Goal: Task Accomplishment & Management: Manage account settings

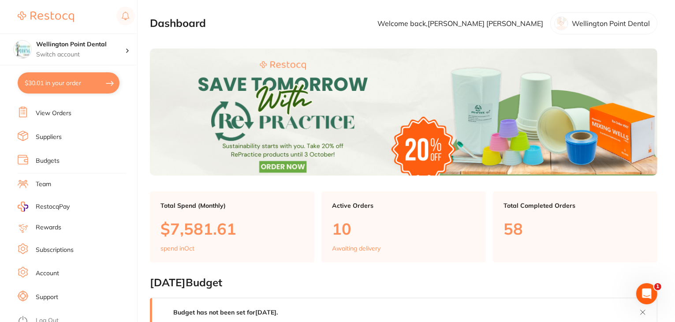
click at [46, 316] on link "Log Out" at bounding box center [47, 320] width 23 height 9
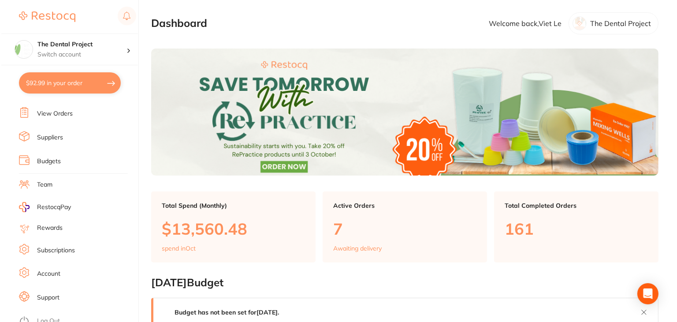
scroll to position [89, 0]
click at [43, 318] on link "Log Out" at bounding box center [47, 320] width 23 height 9
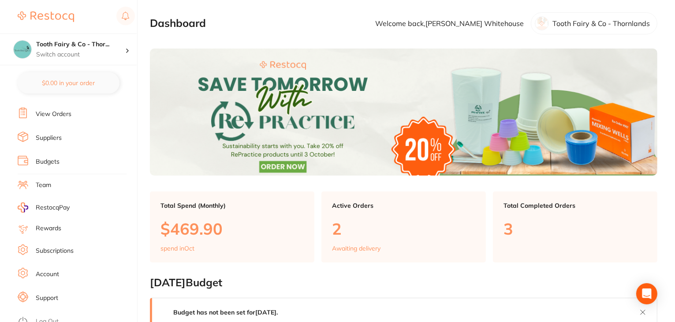
scroll to position [89, 0]
click at [55, 251] on li "Subscriptions" at bounding box center [77, 249] width 119 height 13
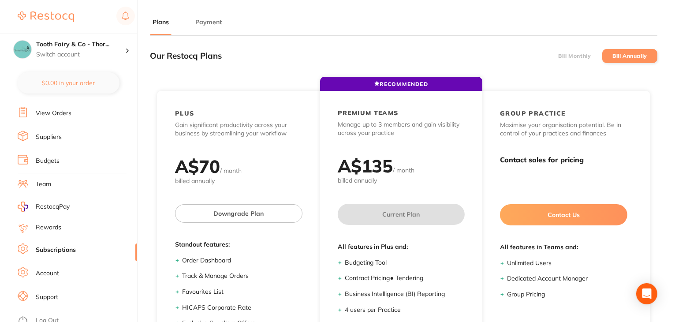
click at [206, 21] on button "Payment" at bounding box center [209, 22] width 32 height 8
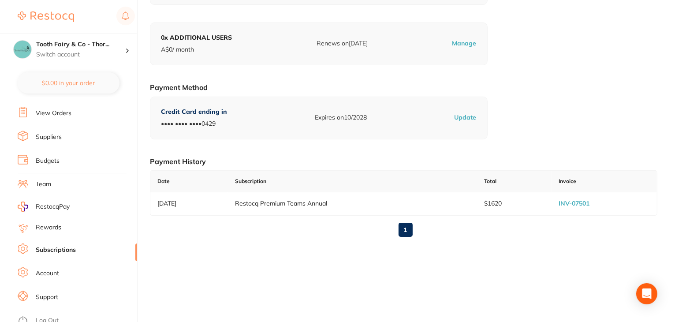
scroll to position [122, 0]
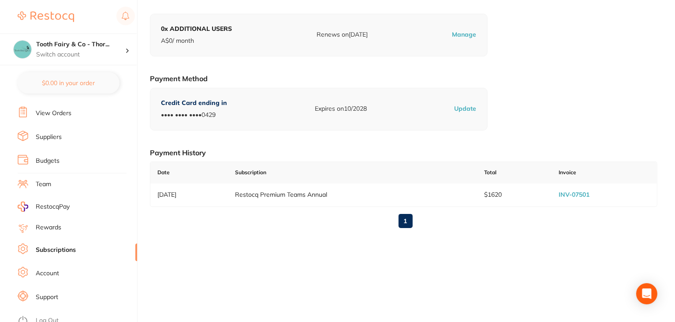
click at [45, 316] on link "Log Out" at bounding box center [47, 320] width 23 height 9
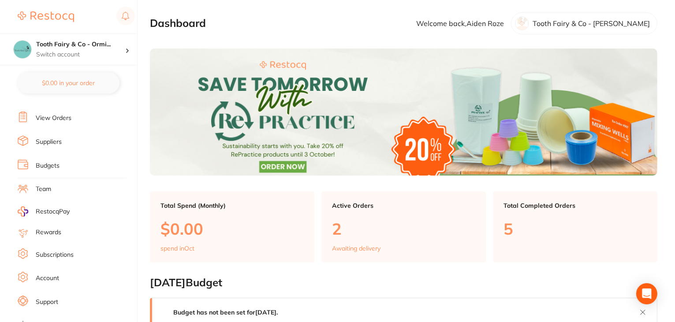
scroll to position [89, 0]
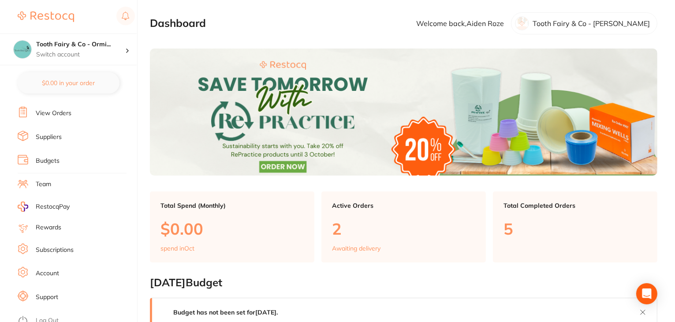
click at [55, 246] on link "Subscriptions" at bounding box center [55, 250] width 38 height 9
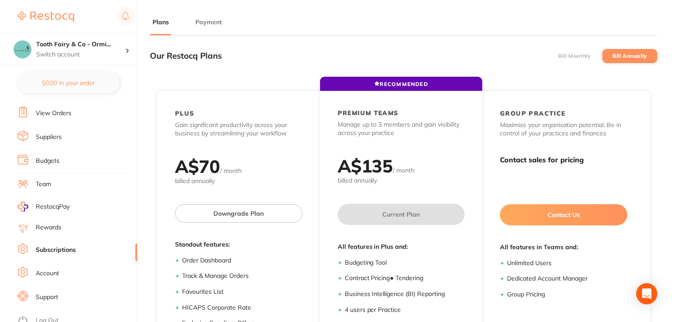
click at [209, 22] on button "Payment" at bounding box center [209, 22] width 32 height 8
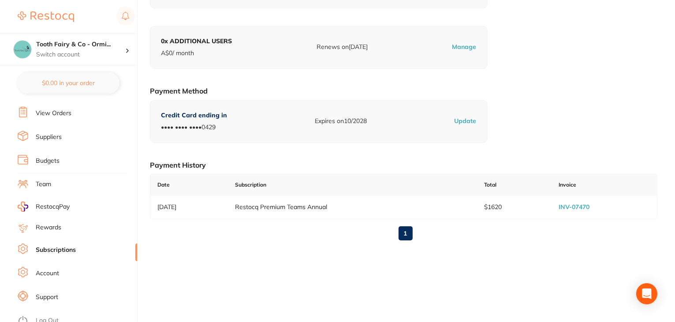
scroll to position [122, 0]
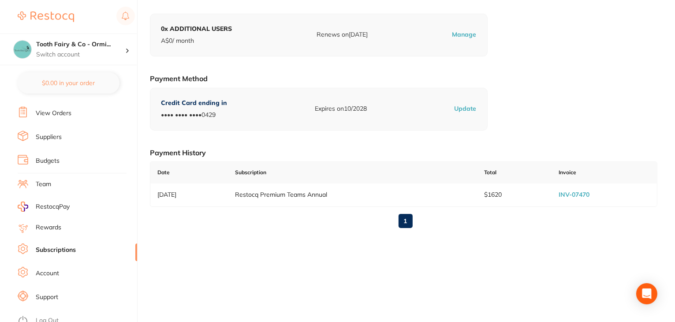
click at [54, 316] on link "Log Out" at bounding box center [47, 320] width 23 height 9
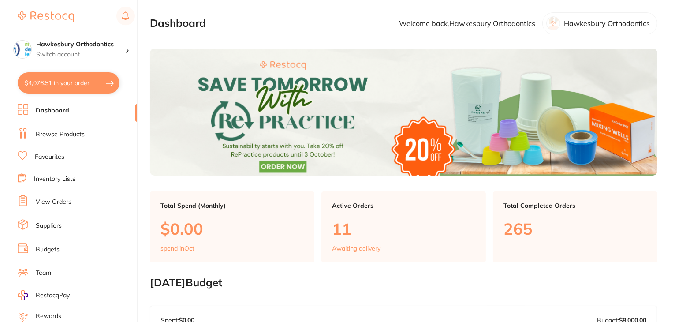
click at [65, 85] on button "$4,076.51 in your order" at bounding box center [69, 82] width 102 height 21
checkbox input "true"
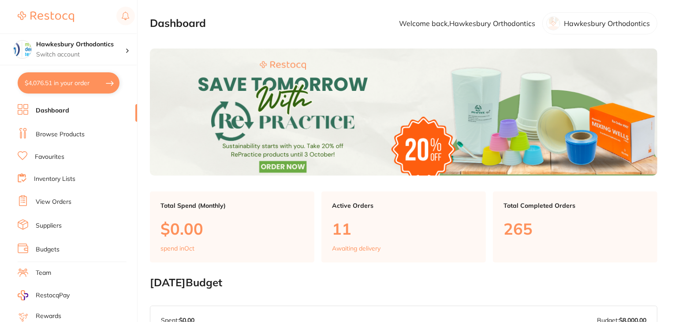
checkbox input "true"
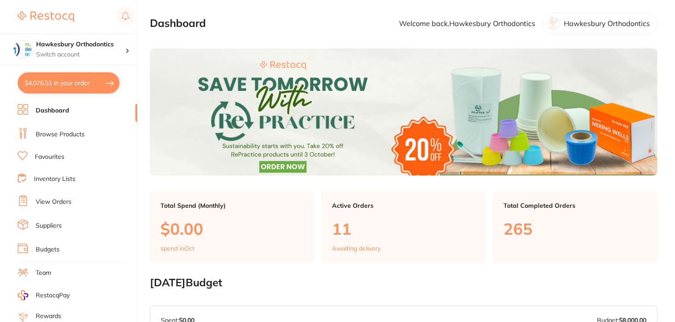
checkbox input "true"
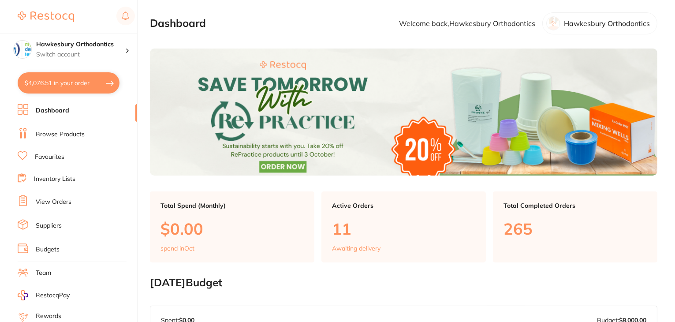
checkbox input "true"
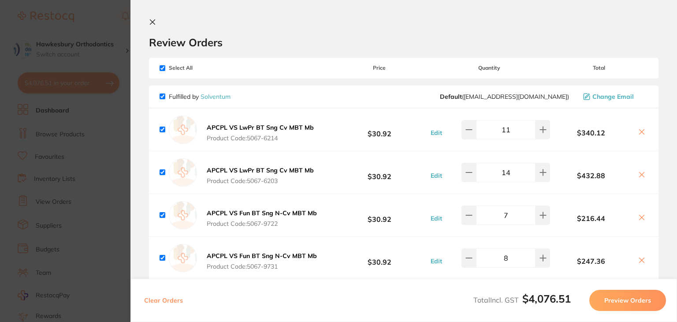
click at [153, 22] on icon at bounding box center [152, 22] width 5 height 5
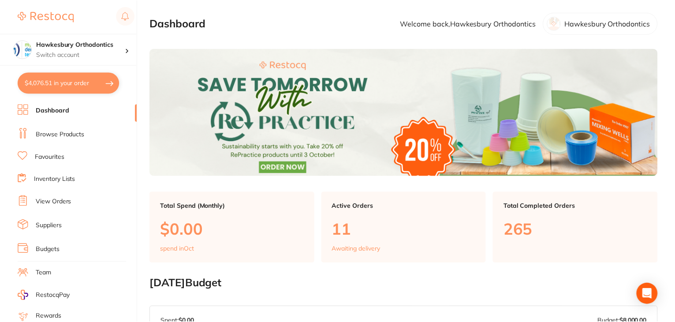
scroll to position [122, 0]
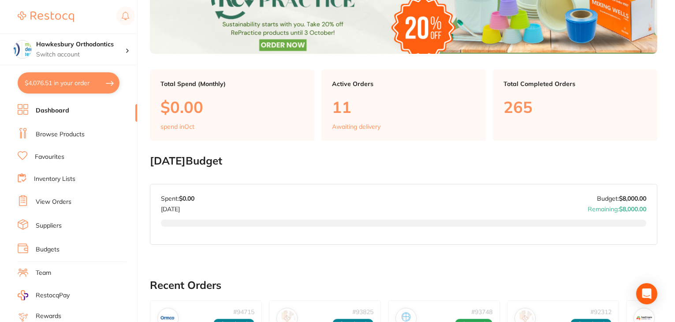
click at [55, 153] on link "Favourites" at bounding box center [50, 157] width 30 height 9
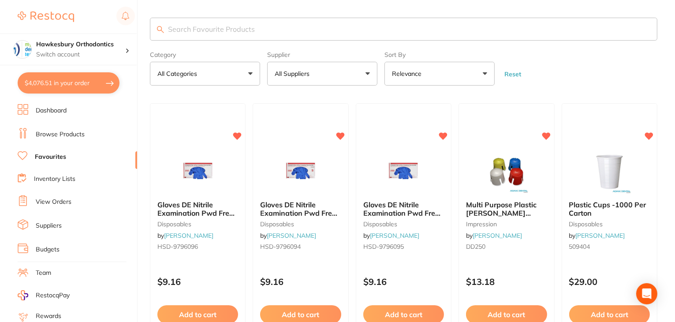
click at [195, 25] on input "search" at bounding box center [403, 29] width 507 height 23
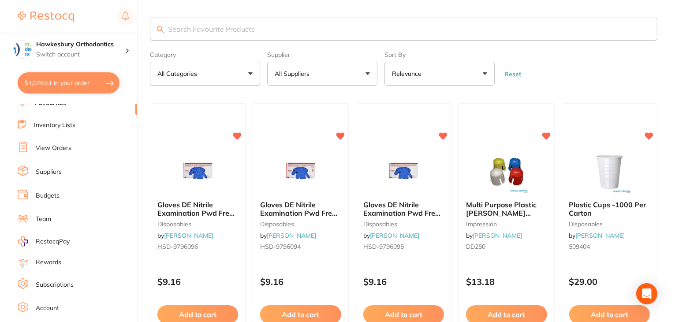
scroll to position [89, 0]
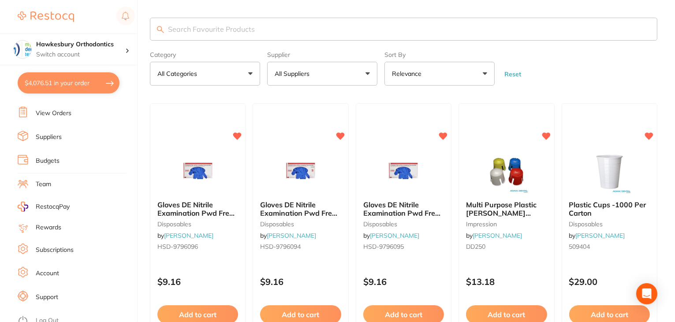
click at [51, 316] on link "Log Out" at bounding box center [47, 320] width 23 height 9
